Goal: Transaction & Acquisition: Purchase product/service

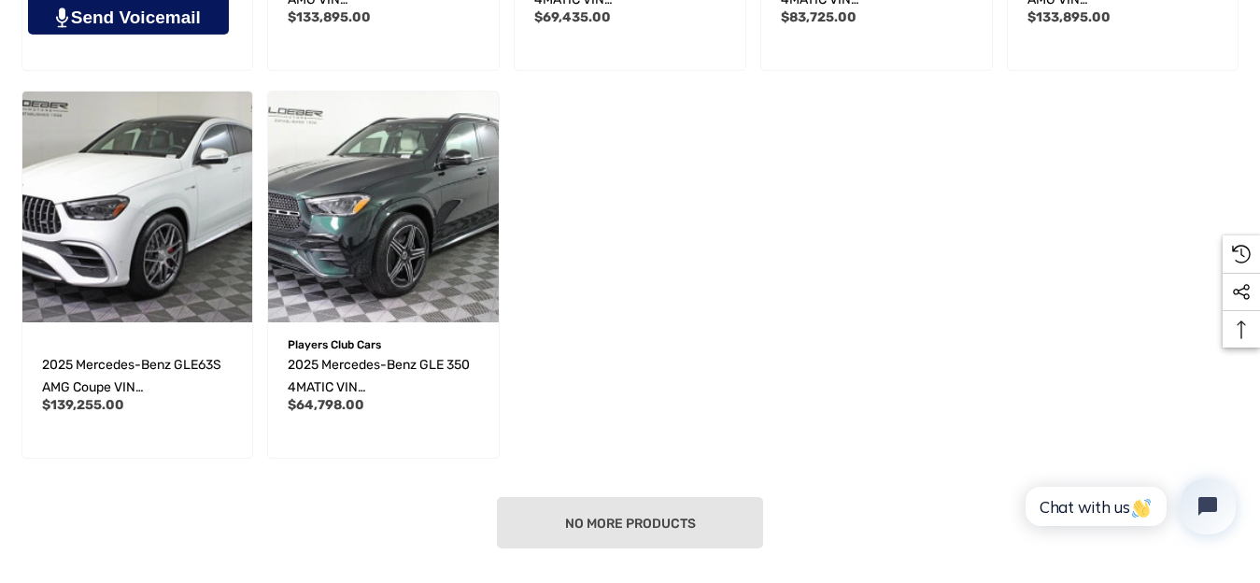
scroll to position [905, 0]
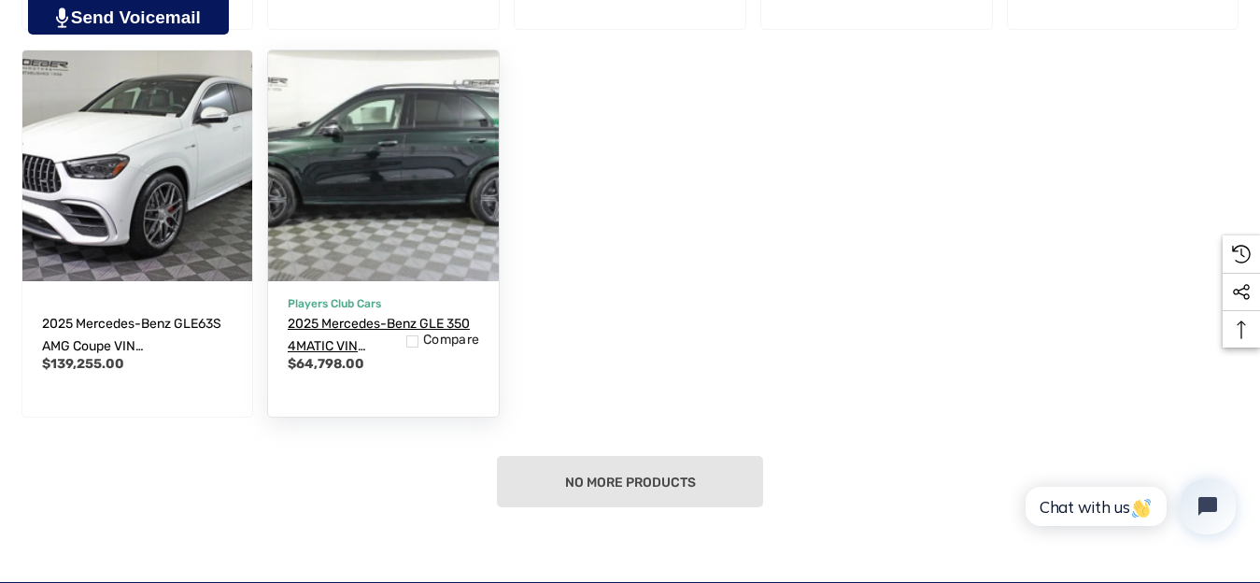
click at [396, 318] on span "2025 Mercedes-Benz GLE 350 4MATIC VIN [US_VEHICLE_IDENTIFICATION_NUMBER]" at bounding box center [383, 357] width 190 height 83
